Goal: Check status: Check status

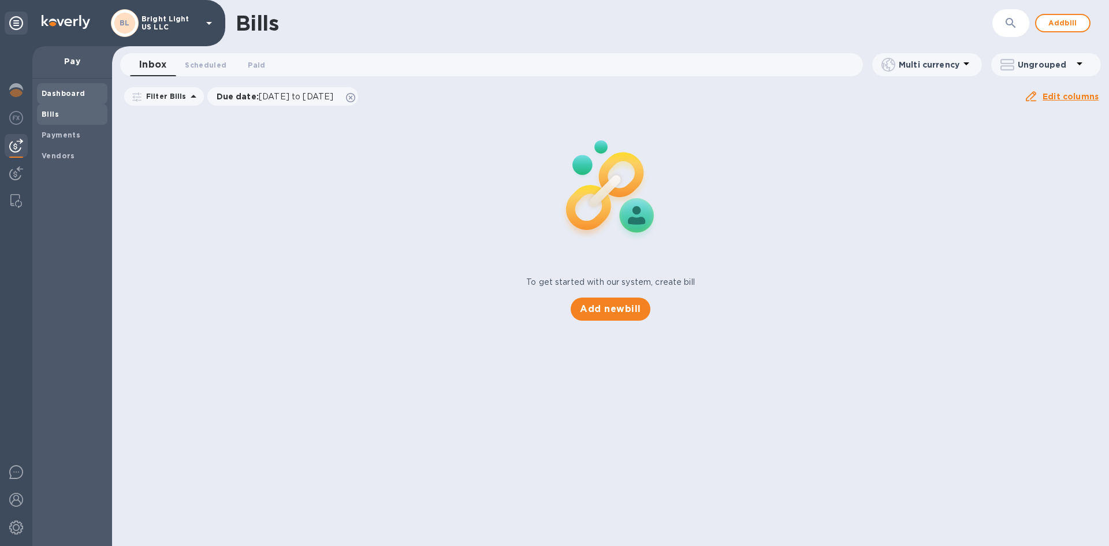
click at [62, 92] on b "Dashboard" at bounding box center [64, 93] width 44 height 9
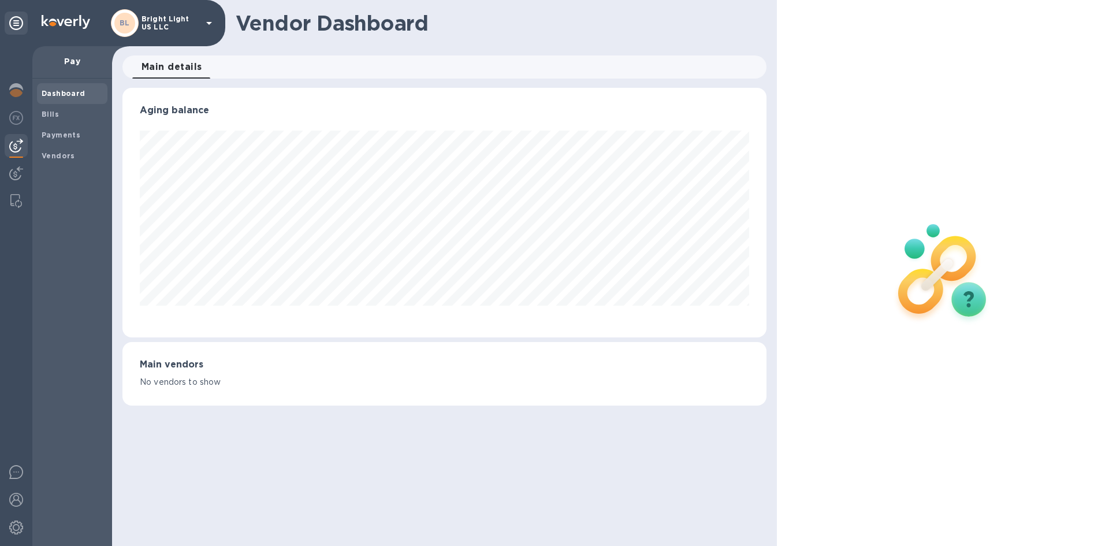
scroll to position [249, 643]
click at [49, 117] on b "Bills" at bounding box center [50, 114] width 17 height 9
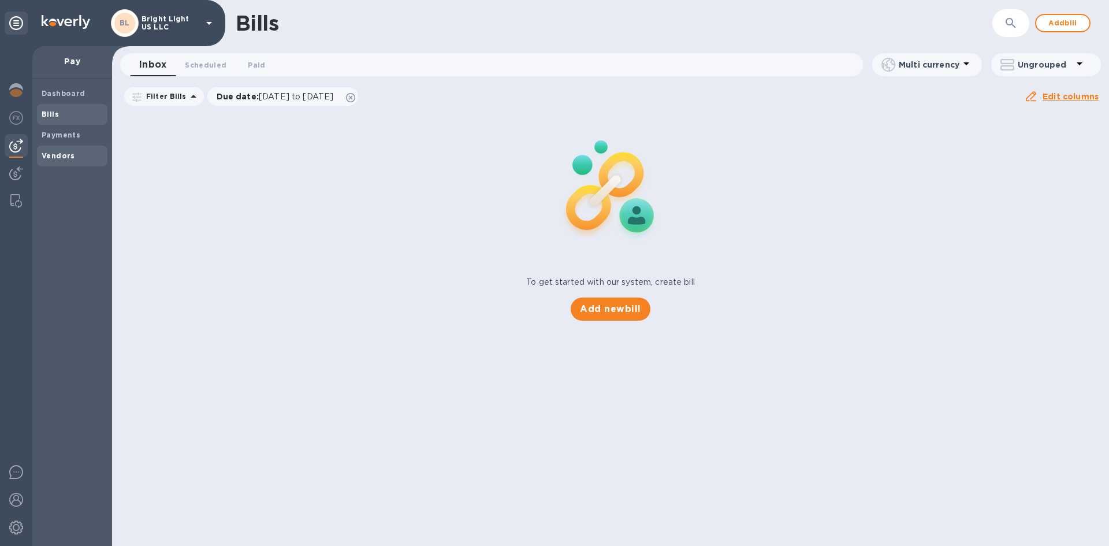
click at [42, 160] on span "Vendors" at bounding box center [58, 156] width 33 height 12
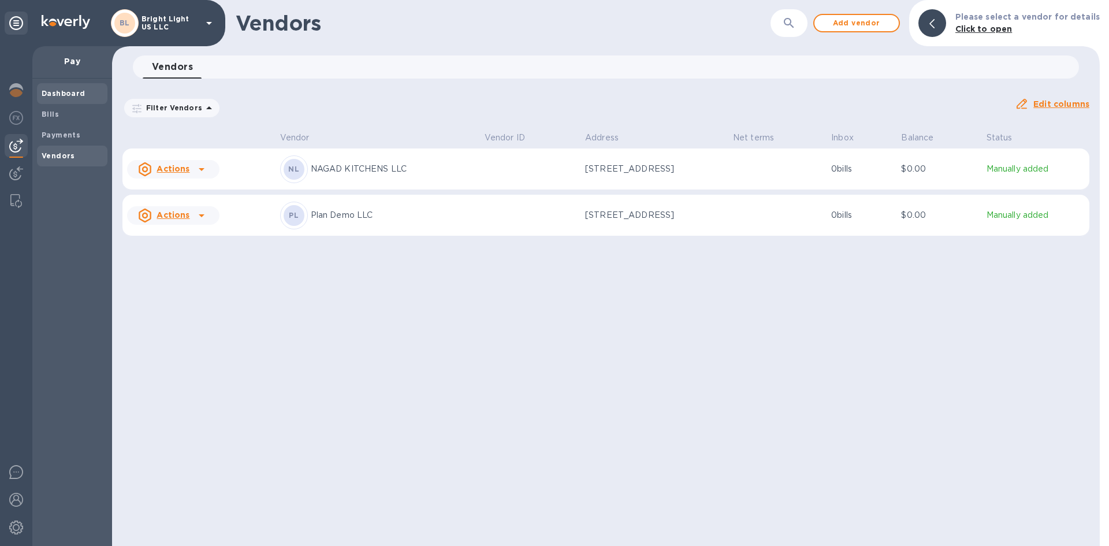
click at [78, 94] on b "Dashboard" at bounding box center [64, 93] width 44 height 9
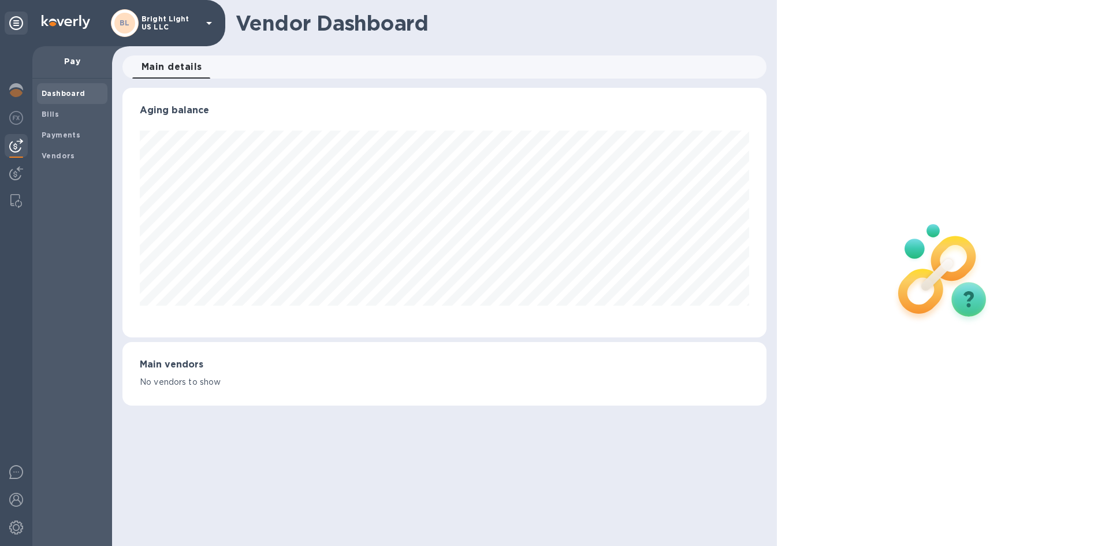
scroll to position [249, 643]
click at [23, 170] on img at bounding box center [16, 173] width 14 height 14
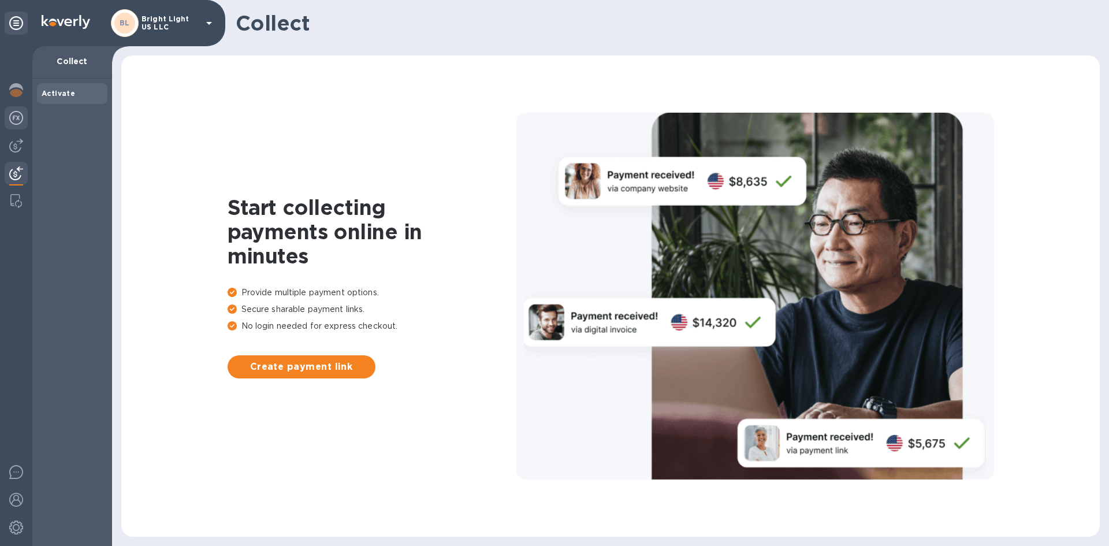
click at [15, 114] on img at bounding box center [16, 118] width 14 height 14
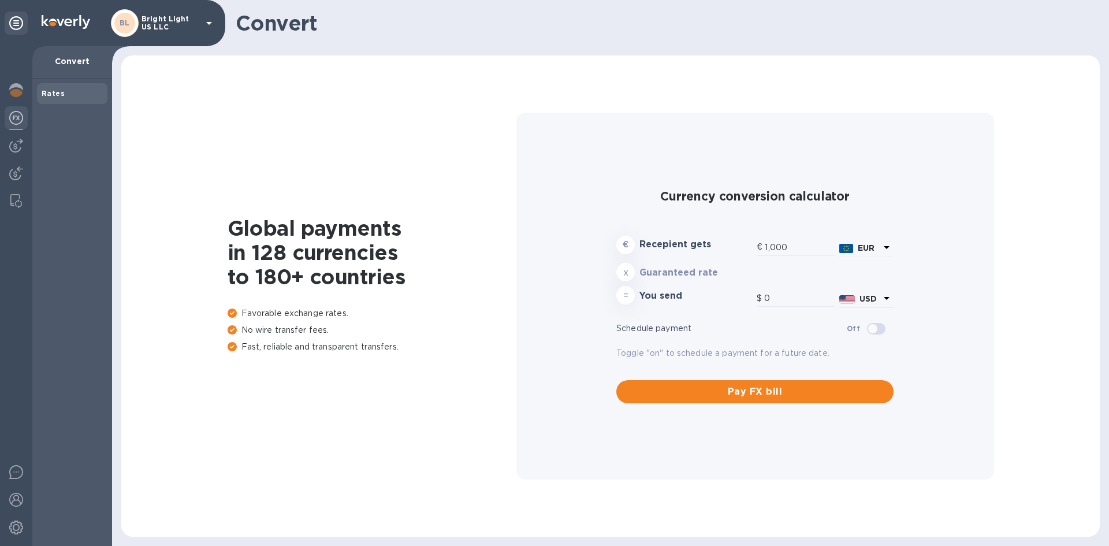
type input "1,185.52"
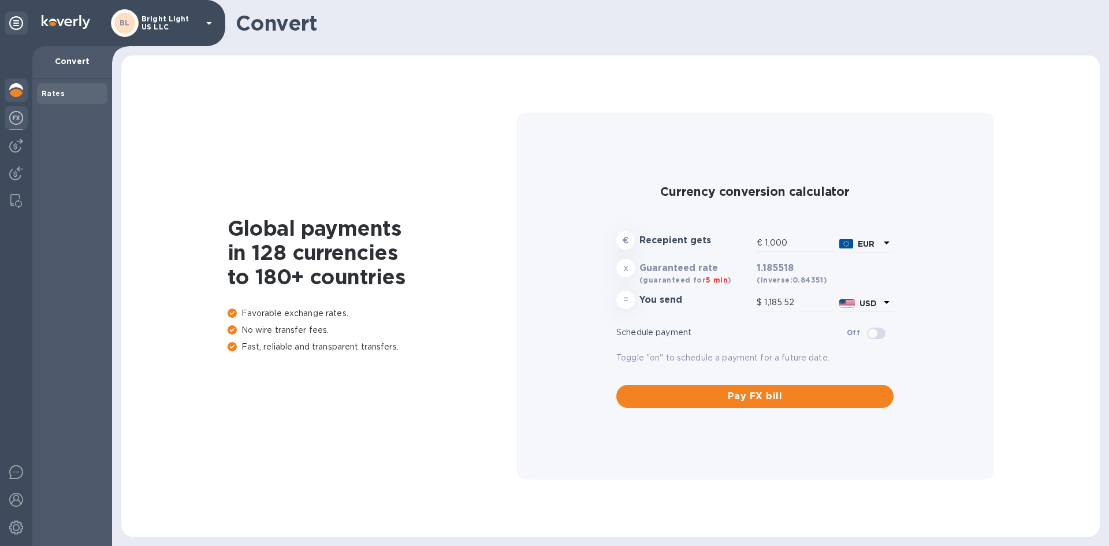
click at [13, 92] on img at bounding box center [16, 90] width 14 height 14
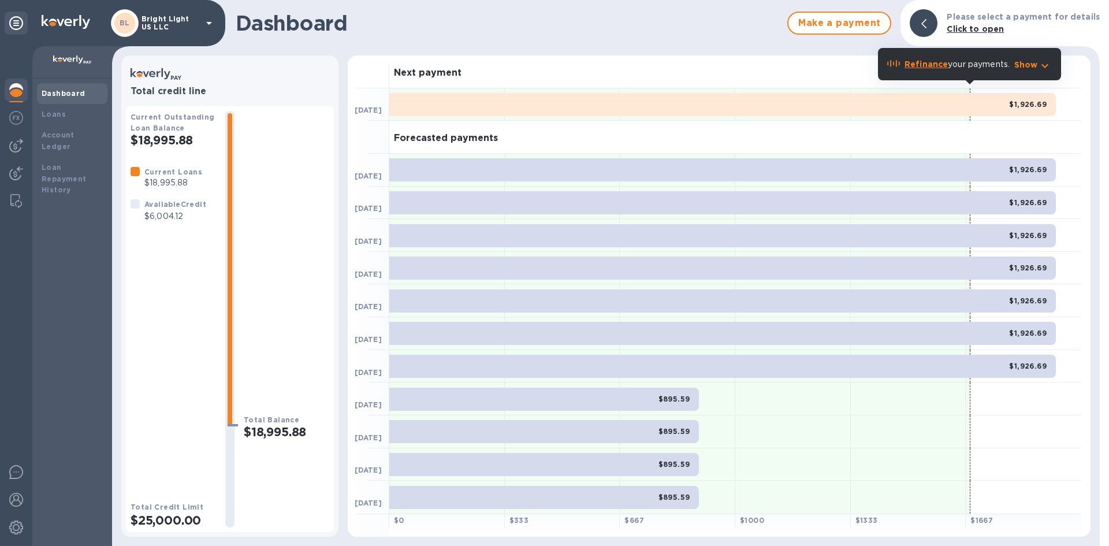
click at [215, 22] on icon at bounding box center [209, 23] width 14 height 14
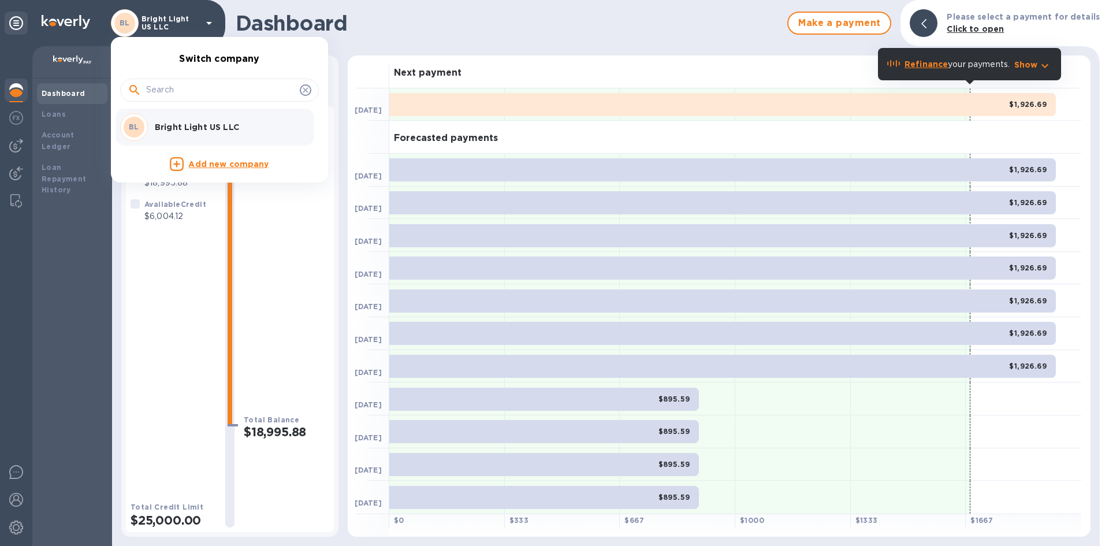
click at [417, 28] on div at bounding box center [554, 273] width 1109 height 546
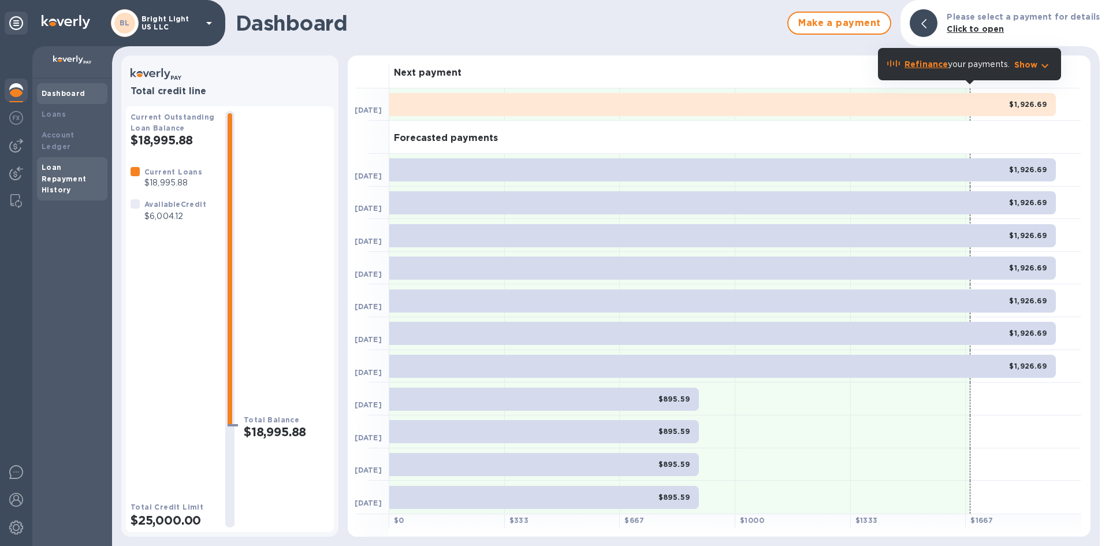
click at [66, 162] on div "Loan Repayment History" at bounding box center [72, 179] width 61 height 35
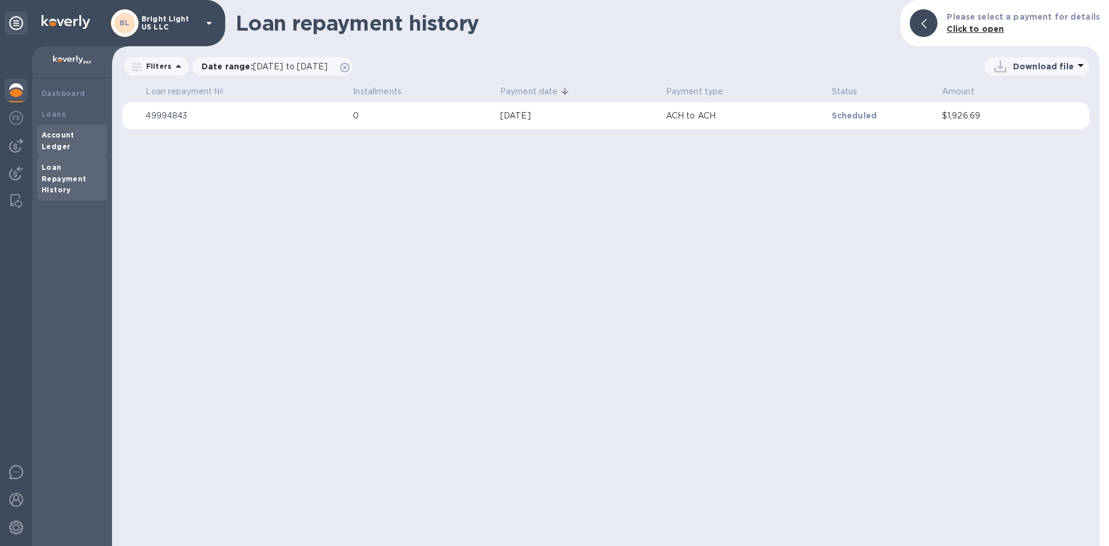
click at [51, 138] on b "Account Ledger" at bounding box center [58, 141] width 33 height 20
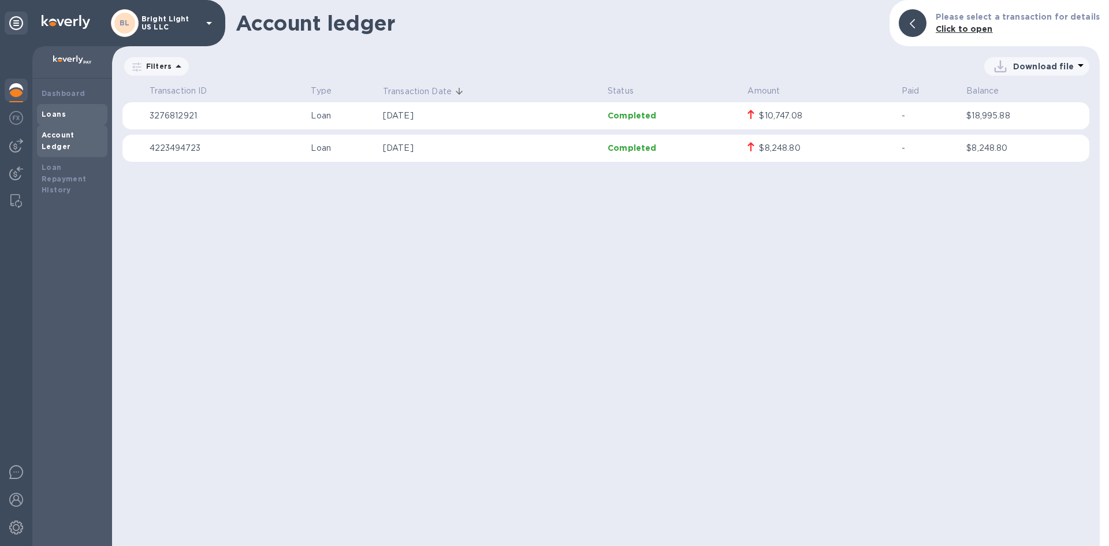
click at [51, 121] on div "Loans" at bounding box center [72, 114] width 70 height 21
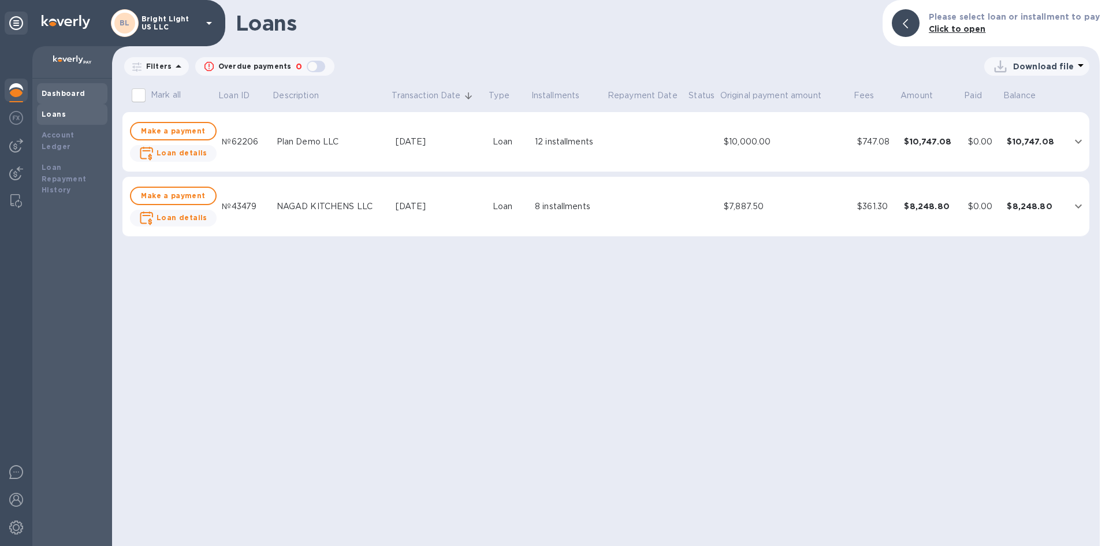
click at [52, 96] on b "Dashboard" at bounding box center [64, 93] width 44 height 9
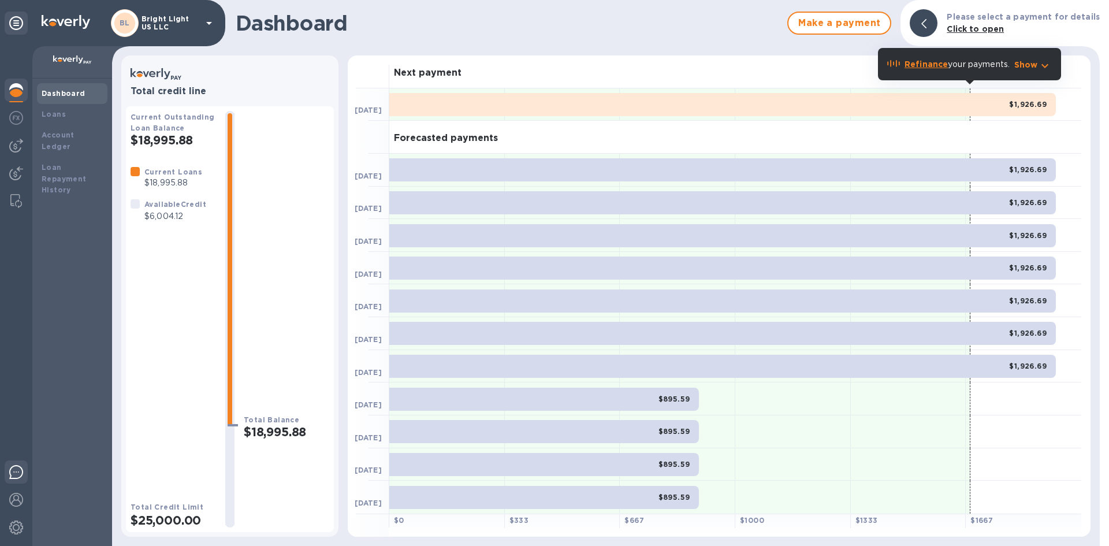
click at [15, 474] on img at bounding box center [16, 472] width 14 height 14
click at [19, 497] on img at bounding box center [16, 500] width 14 height 14
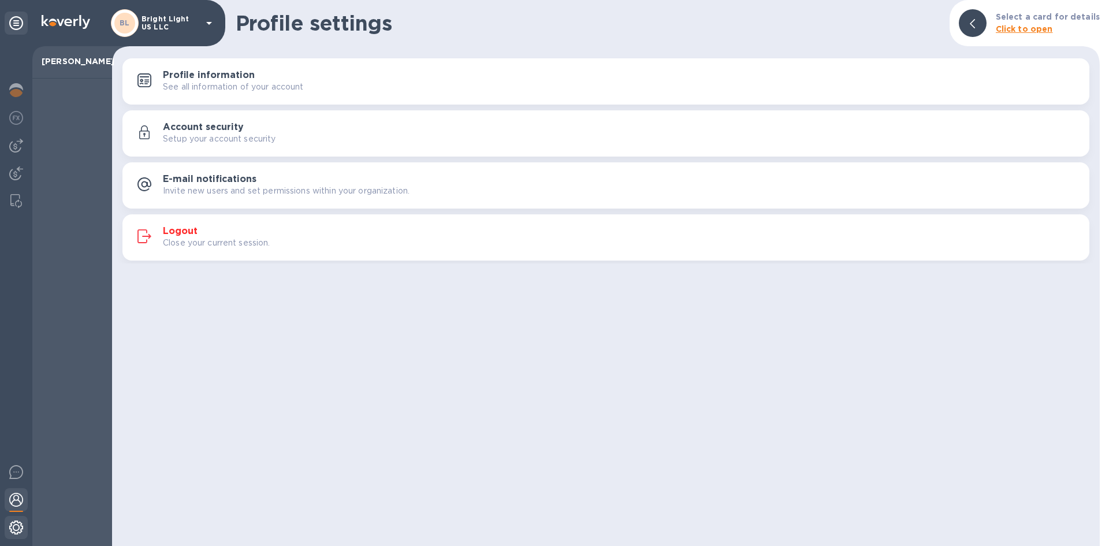
click at [14, 527] on img at bounding box center [16, 527] width 14 height 14
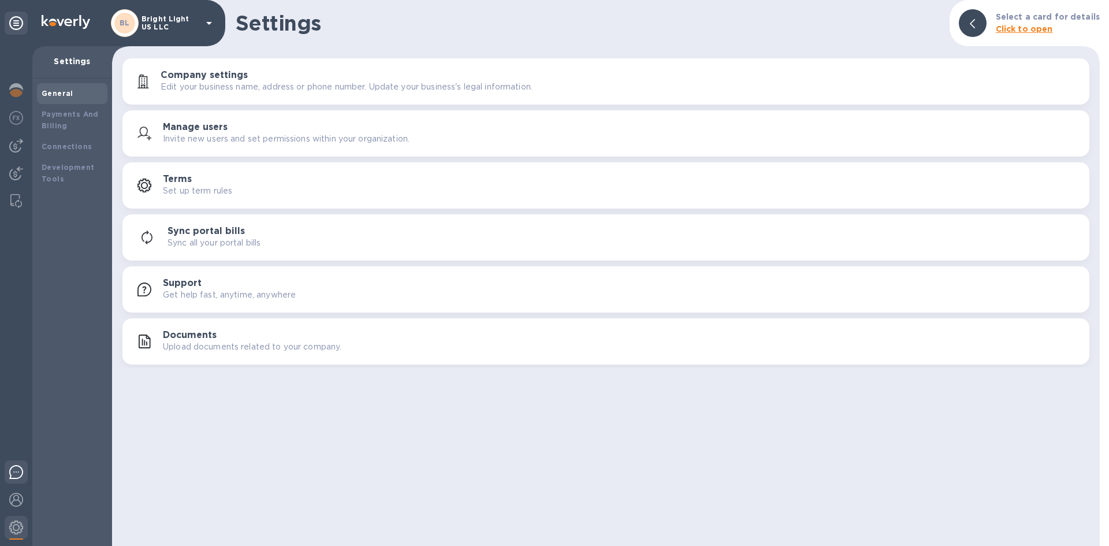
click at [9, 468] on img at bounding box center [16, 472] width 14 height 14
click at [18, 196] on img at bounding box center [16, 201] width 12 height 14
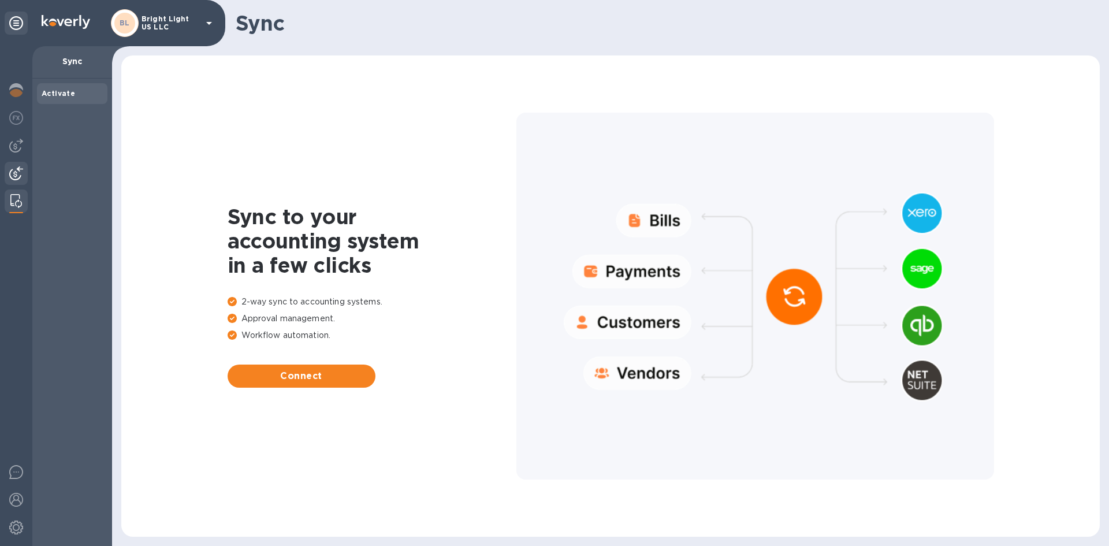
click at [14, 167] on img at bounding box center [16, 173] width 14 height 14
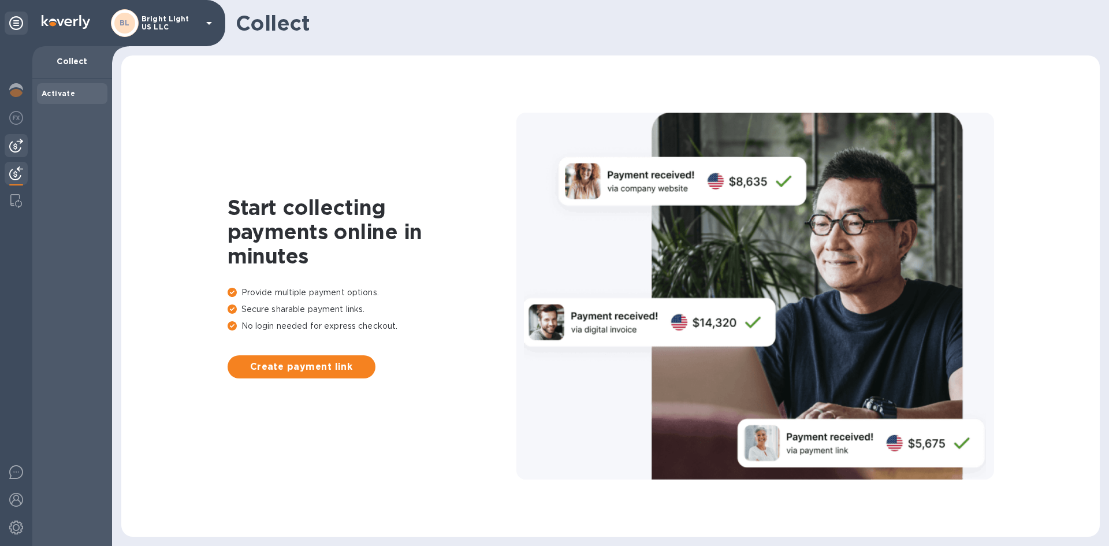
click at [12, 147] on img at bounding box center [16, 146] width 14 height 14
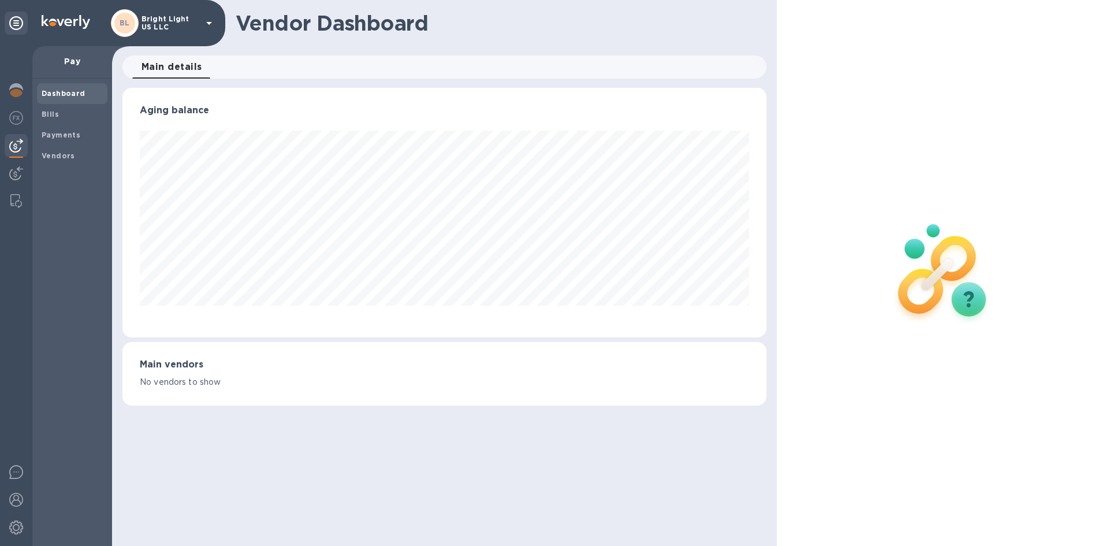
scroll to position [249, 643]
click at [17, 126] on div at bounding box center [16, 118] width 23 height 25
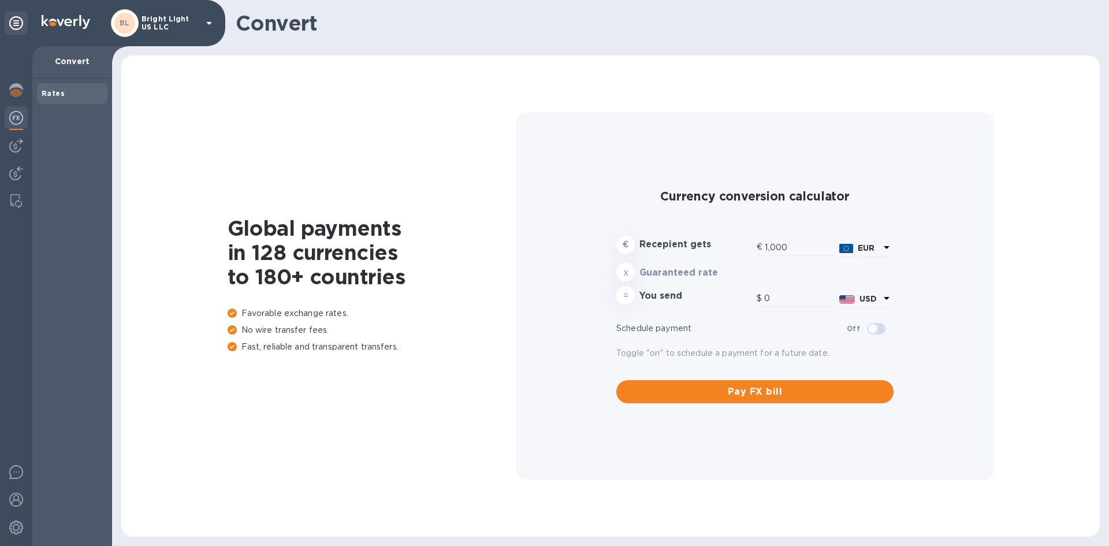
type input "1,185.52"
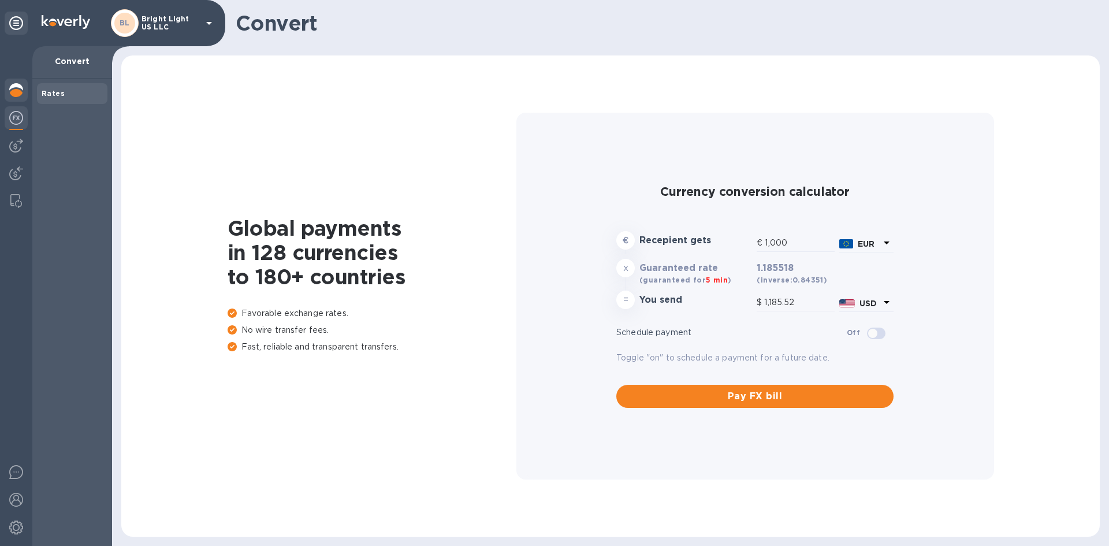
click at [7, 94] on div at bounding box center [16, 91] width 23 height 25
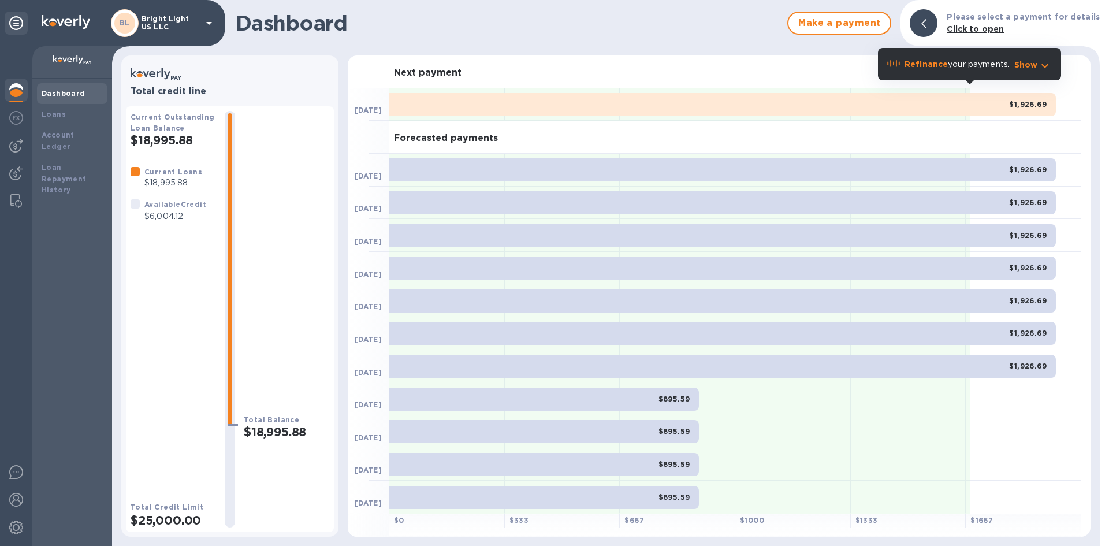
click at [15, 29] on icon at bounding box center [16, 23] width 14 height 14
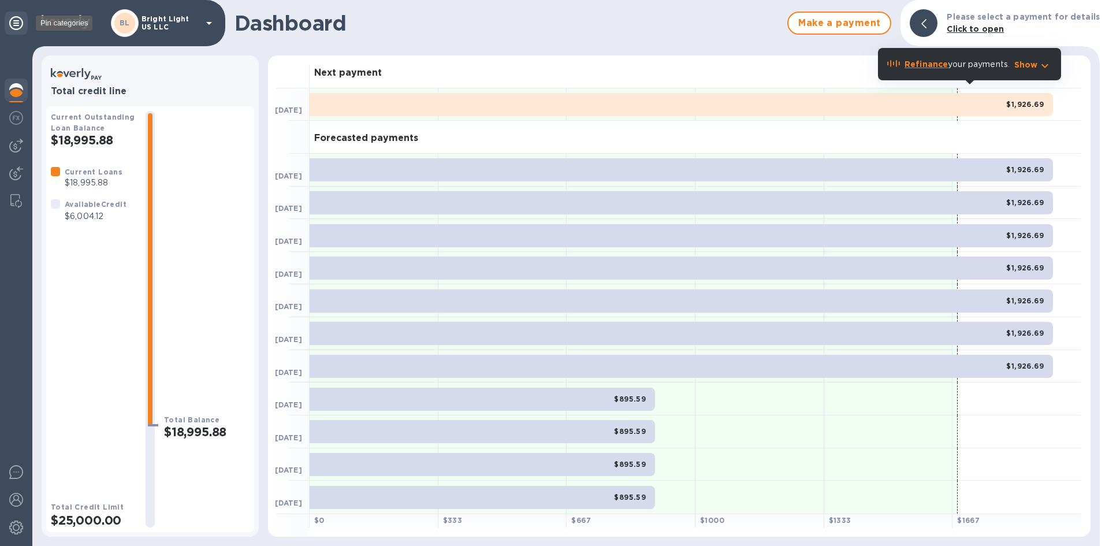
click at [15, 29] on icon at bounding box center [16, 23] width 14 height 14
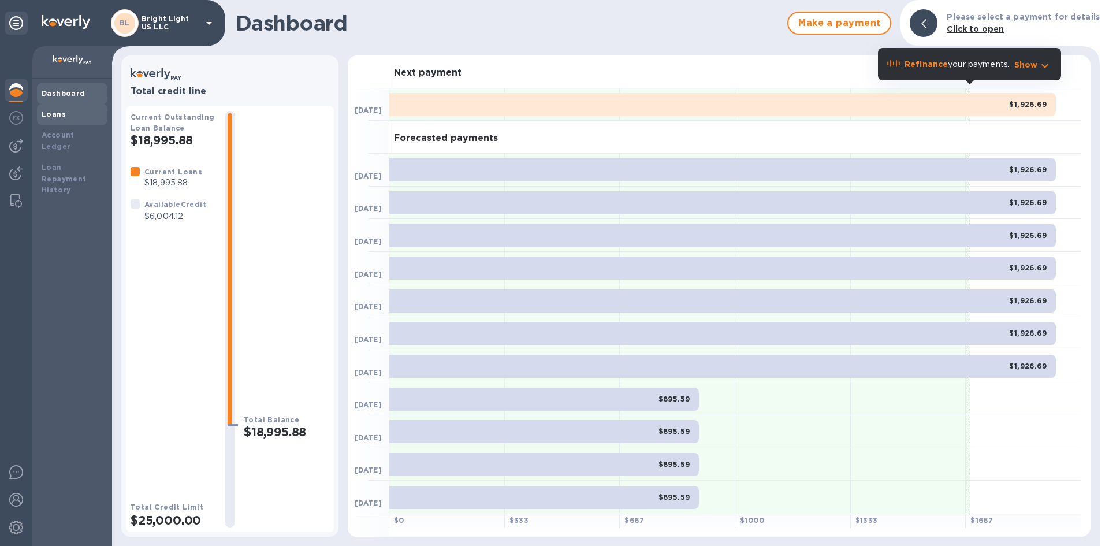
click at [62, 117] on b "Loans" at bounding box center [54, 114] width 24 height 9
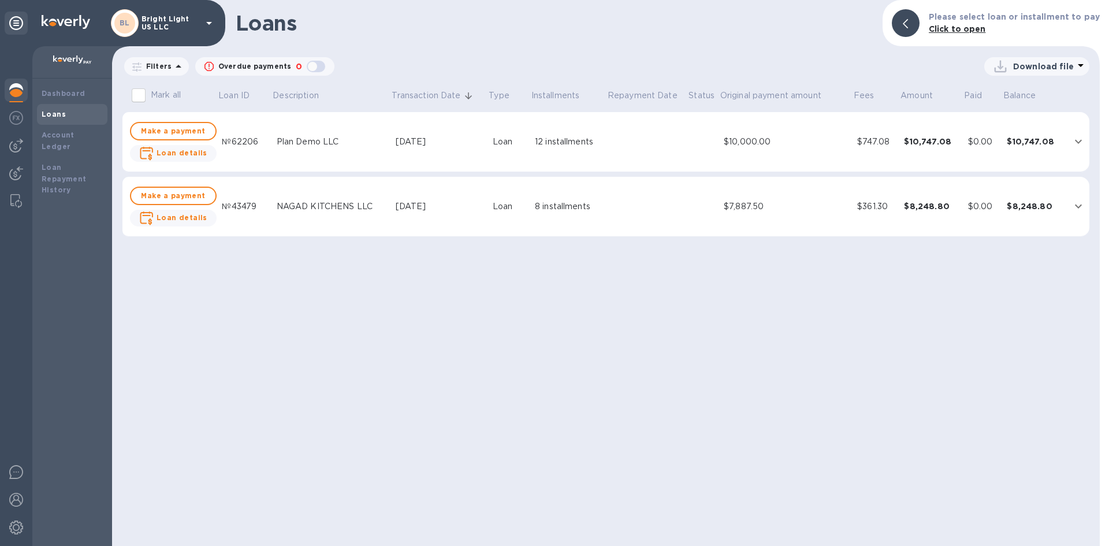
click at [228, 147] on div "№62206" at bounding box center [244, 142] width 45 height 12
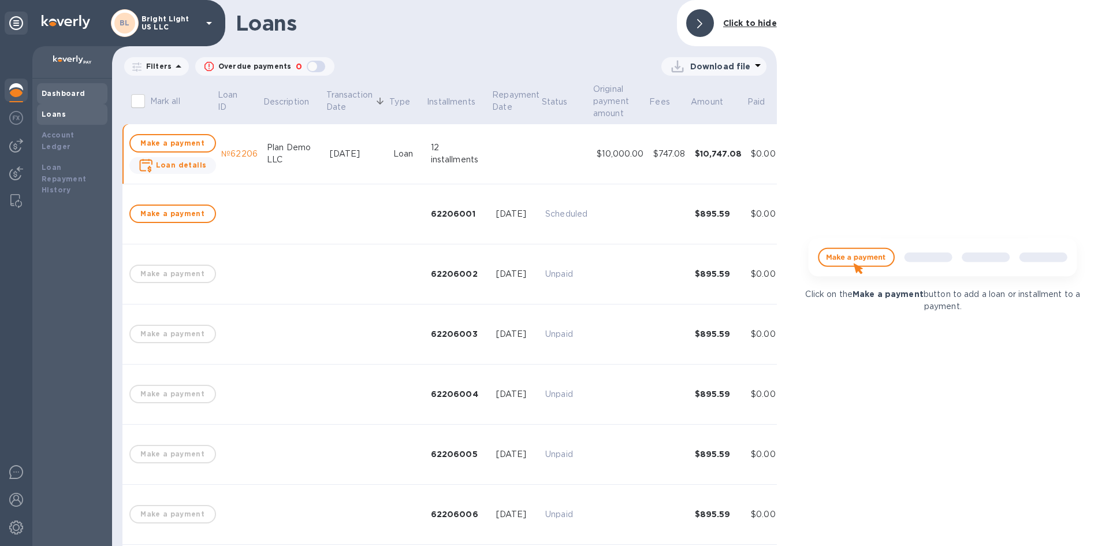
click at [74, 92] on b "Dashboard" at bounding box center [64, 93] width 44 height 9
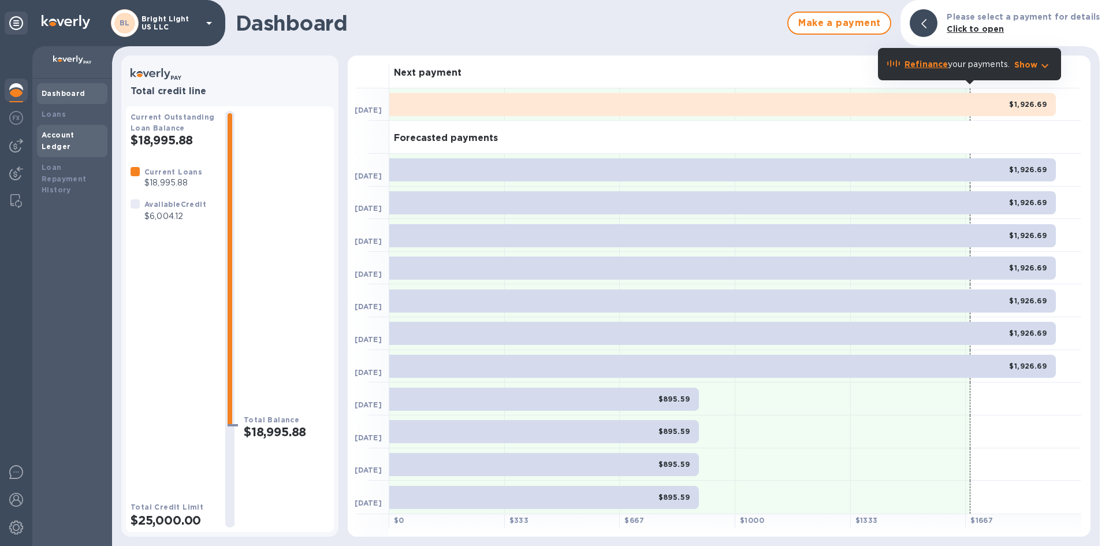
click at [73, 140] on div "Account Ledger" at bounding box center [72, 140] width 61 height 23
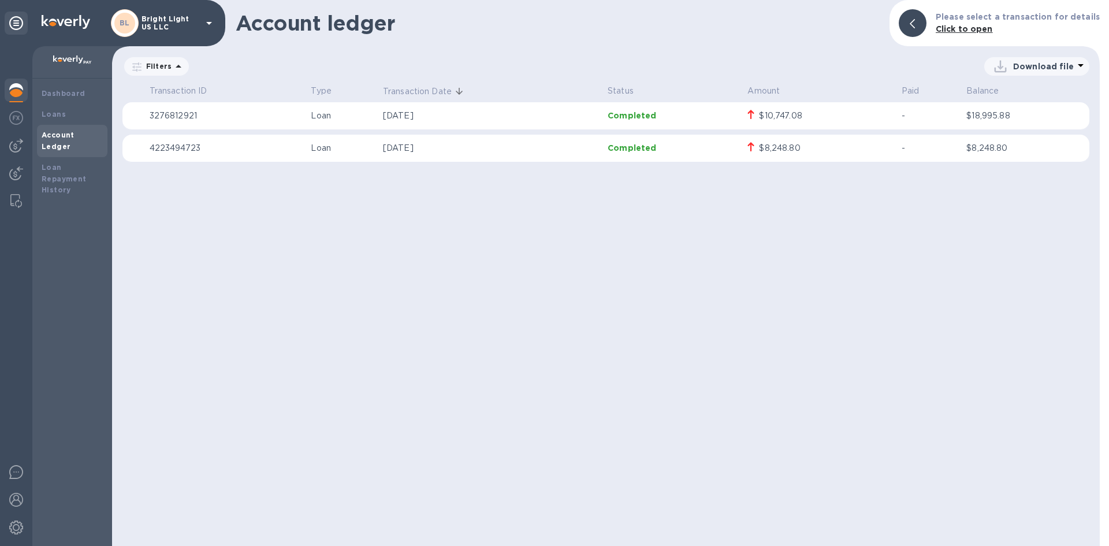
click at [173, 65] on icon at bounding box center [179, 66] width 14 height 14
click at [308, 65] on div "Download file" at bounding box center [640, 66] width 899 height 18
click at [13, 146] on img at bounding box center [16, 146] width 14 height 14
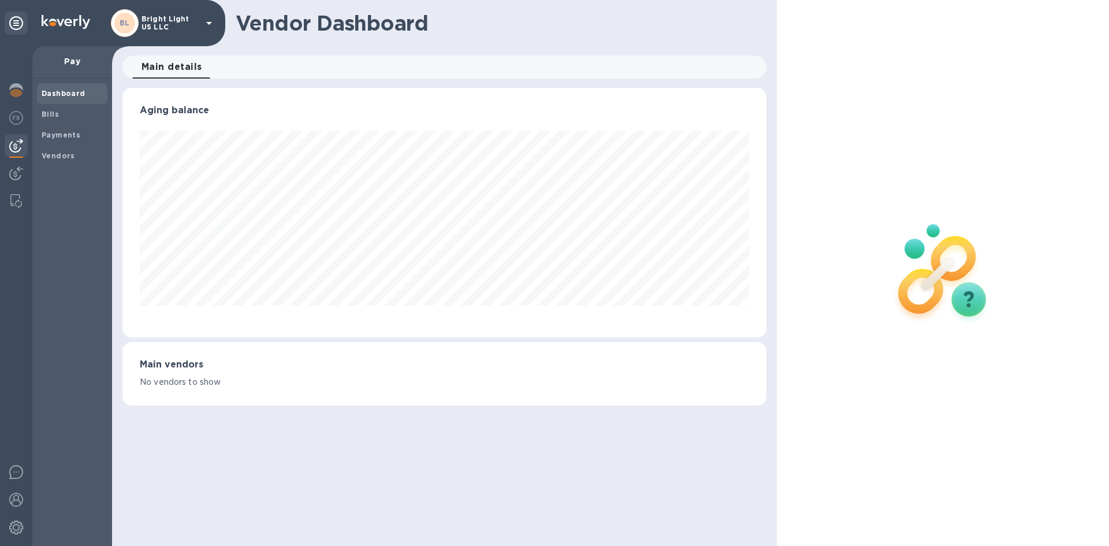
scroll to position [249, 643]
click at [51, 136] on b "Payments" at bounding box center [61, 135] width 39 height 9
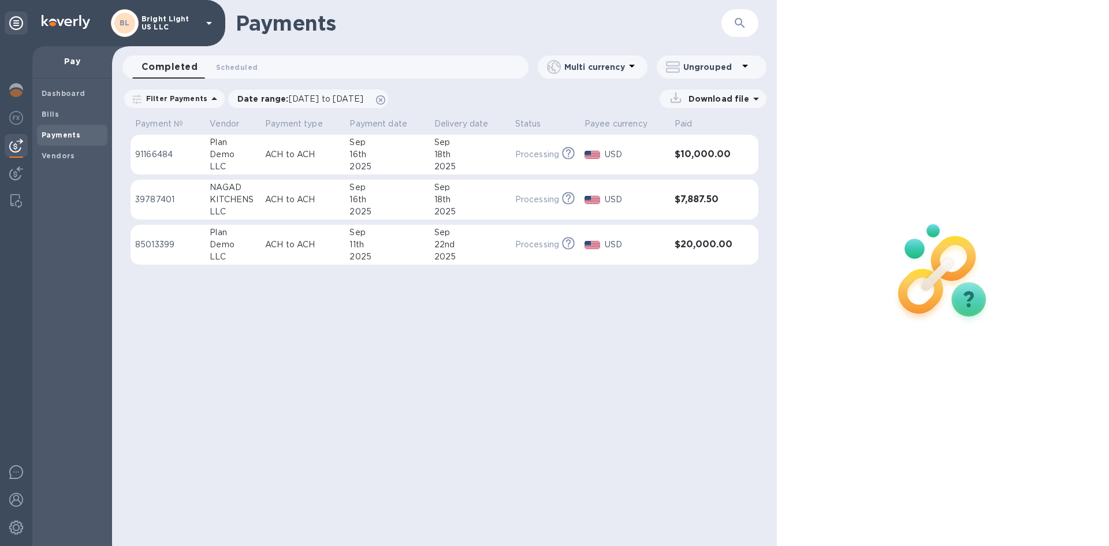
click at [502, 237] on div "Sep" at bounding box center [470, 232] width 72 height 12
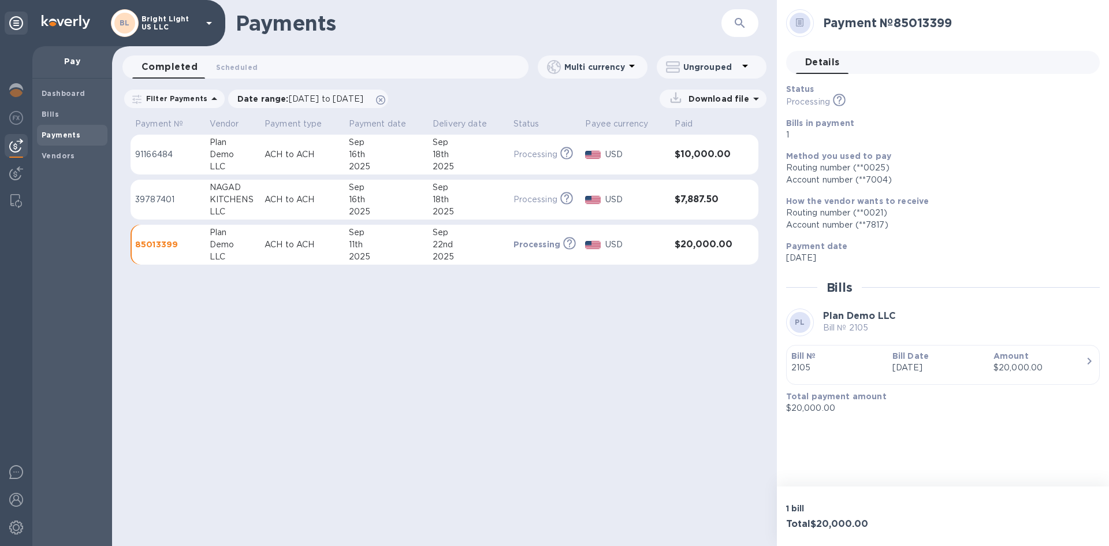
click at [322, 244] on p "ACH to ACH" at bounding box center [301, 244] width 75 height 12
click at [840, 102] on icon "This payment is under compliance review, which may take up to 3 business days." at bounding box center [839, 100] width 13 height 13
click at [840, 102] on icon at bounding box center [839, 100] width 13 height 13
click at [829, 122] on b "Bills in payment" at bounding box center [820, 122] width 68 height 9
click at [475, 249] on div "22nd" at bounding box center [468, 244] width 71 height 12
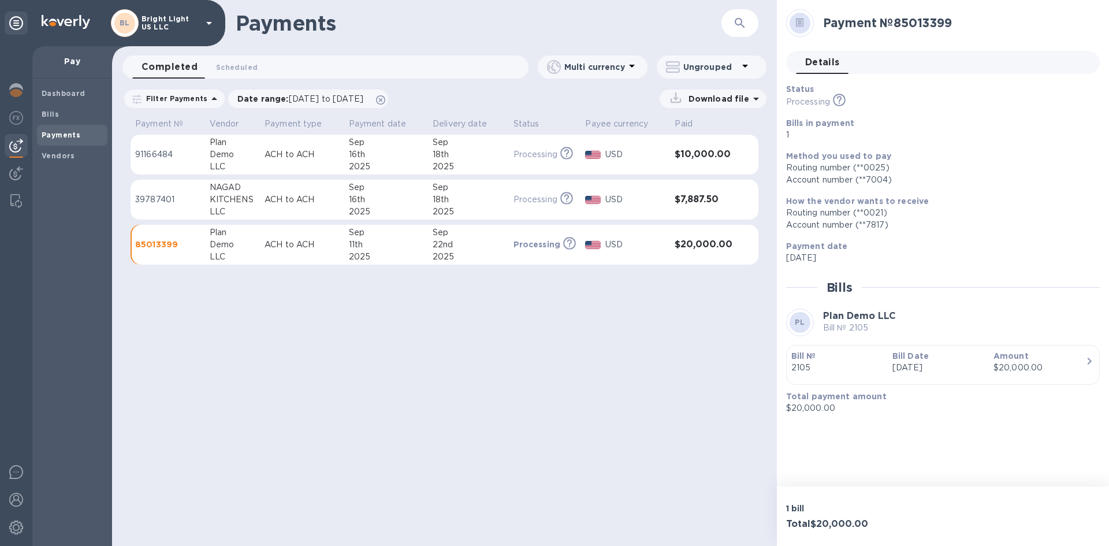
click at [301, 240] on p "ACH to ACH" at bounding box center [301, 244] width 75 height 12
click at [161, 245] on p "85013399" at bounding box center [167, 244] width 65 height 12
click at [318, 243] on p "ACH to ACH" at bounding box center [301, 244] width 75 height 12
click at [724, 248] on h3 "$20,000.00" at bounding box center [703, 244] width 59 height 11
click at [1087, 361] on icon "button" at bounding box center [1089, 361] width 14 height 14
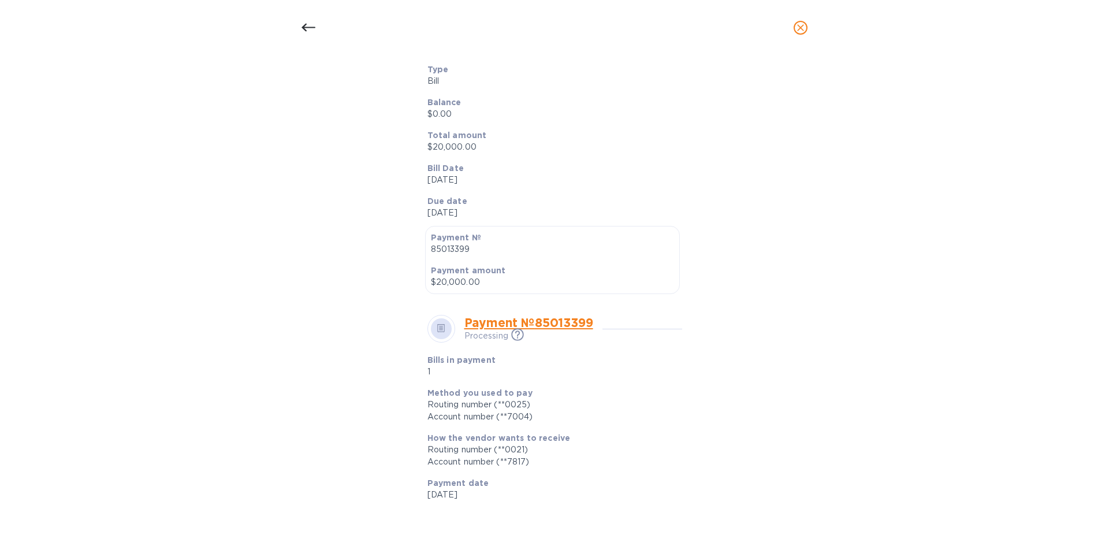
scroll to position [231, 0]
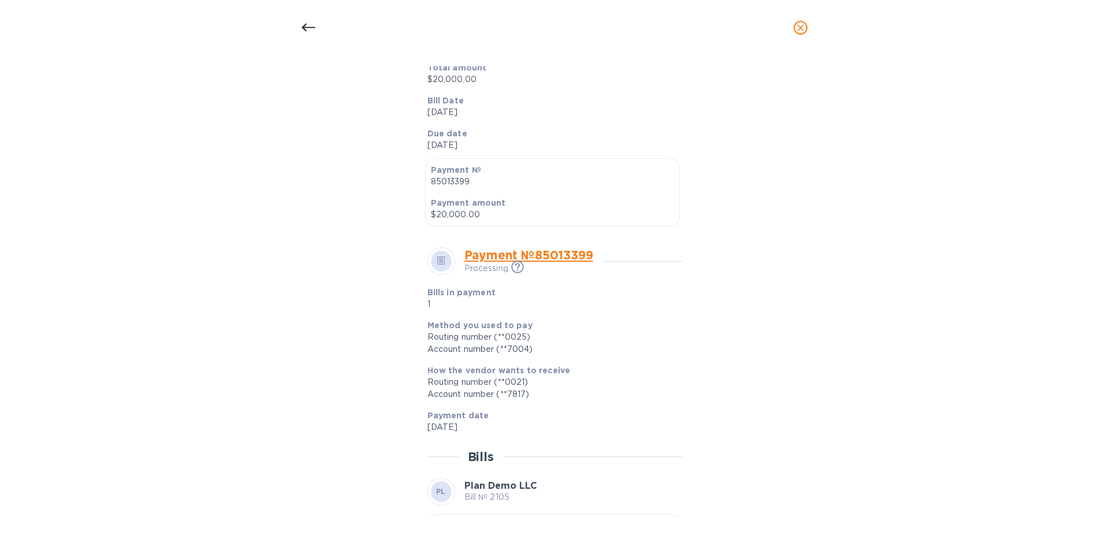
click at [556, 250] on link "Payment № 85013399" at bounding box center [528, 255] width 129 height 14
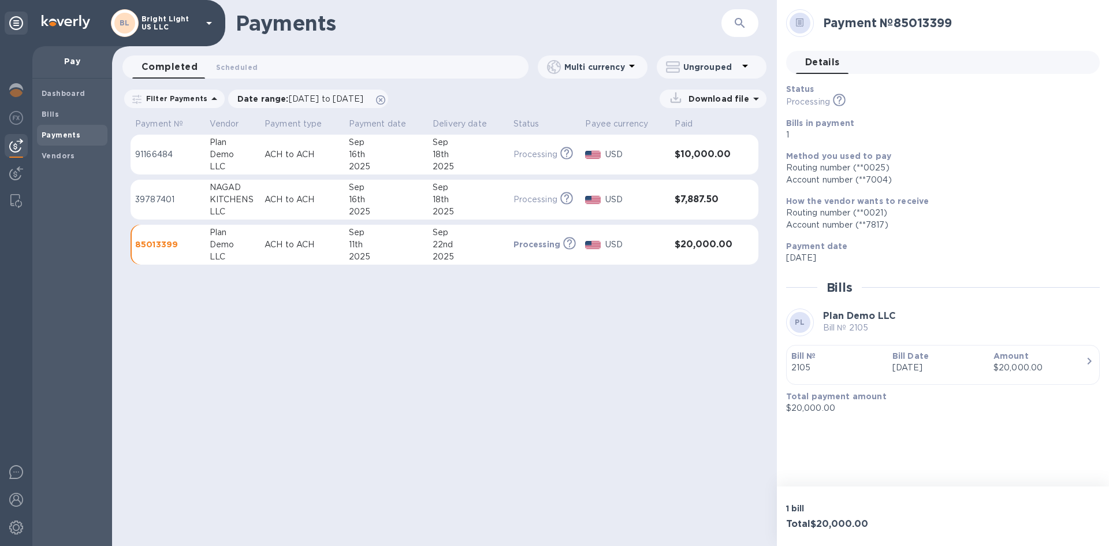
click at [473, 247] on div "22nd" at bounding box center [468, 244] width 71 height 12
click at [915, 19] on h2 "Payment № 85013399" at bounding box center [956, 23] width 267 height 14
copy h2 "Payment № 85013399"
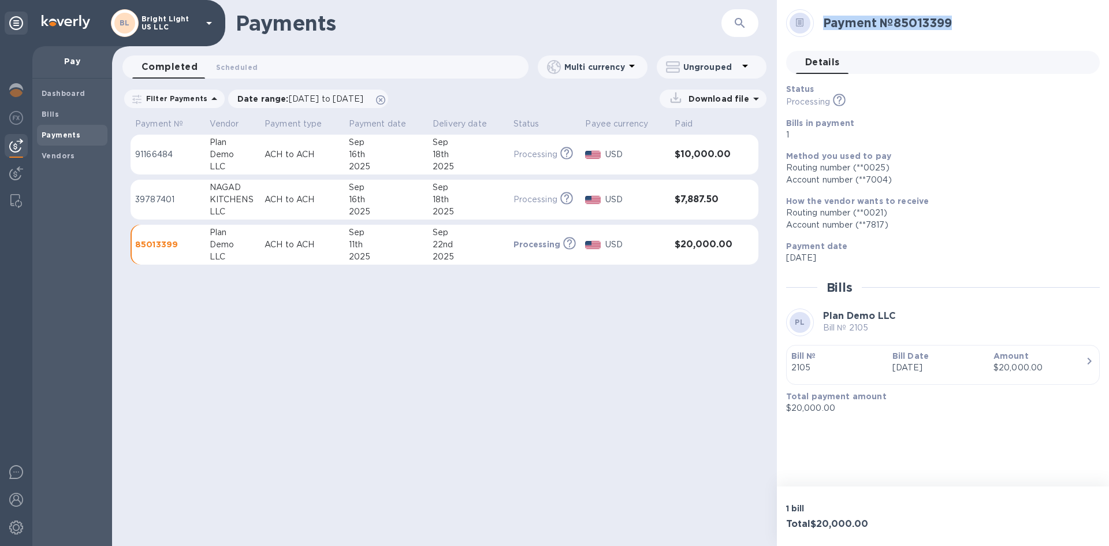
click at [795, 261] on p "[DATE]" at bounding box center [938, 258] width 304 height 12
copy p "[DATE]"
click at [244, 68] on span "Scheduled 0" at bounding box center [237, 67] width 42 height 12
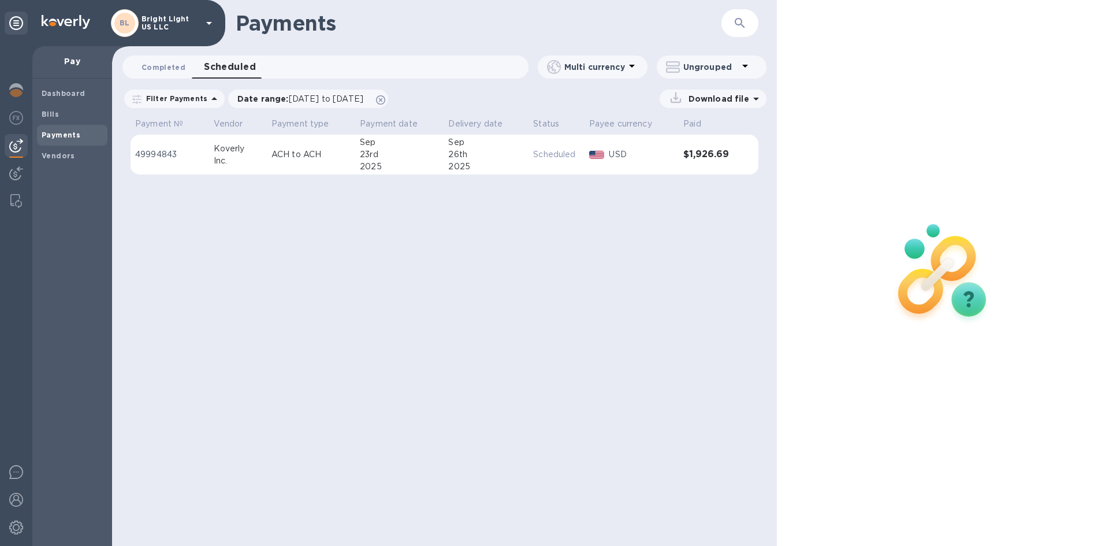
click at [177, 70] on span "Completed 0" at bounding box center [163, 67] width 44 height 12
